Goal: Task Accomplishment & Management: Use online tool/utility

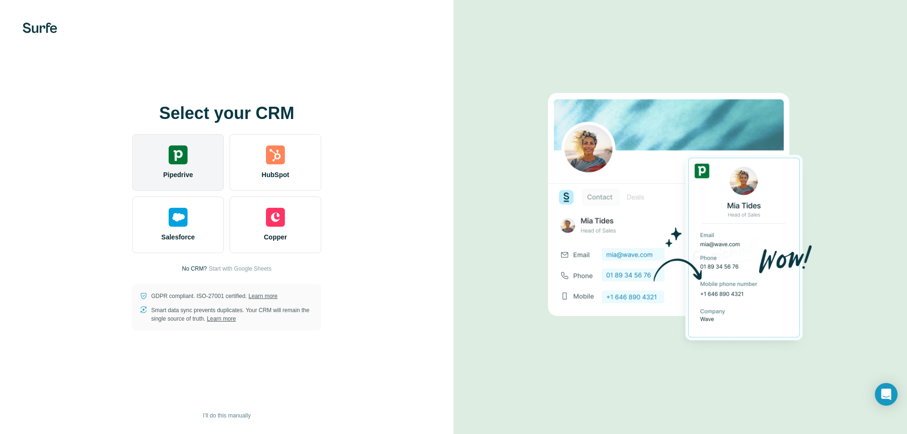
click at [180, 154] on img at bounding box center [178, 154] width 19 height 19
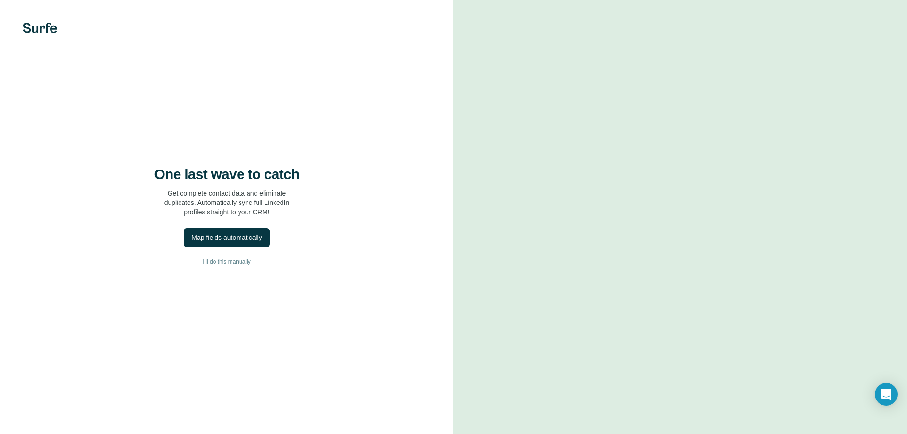
click at [238, 262] on span "I’ll do this manually" at bounding box center [227, 261] width 48 height 8
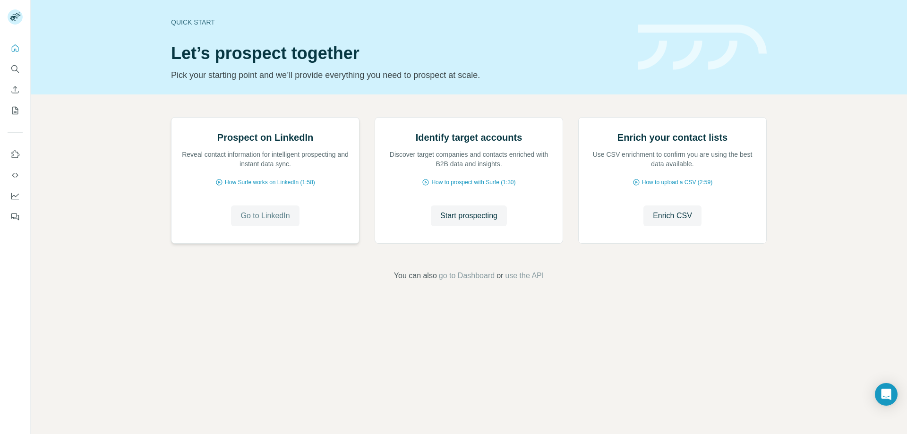
click at [263, 221] on span "Go to LinkedIn" at bounding box center [264, 215] width 49 height 11
